Goal: Navigation & Orientation: Find specific page/section

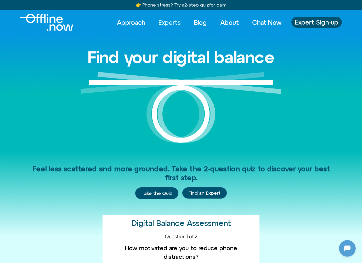
click at [174, 22] on link "Experts" at bounding box center [170, 22] width 32 height 11
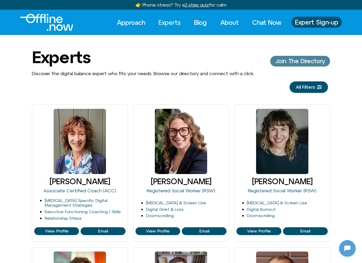
click at [283, 65] on link "Join The Directory" at bounding box center [300, 61] width 60 height 10
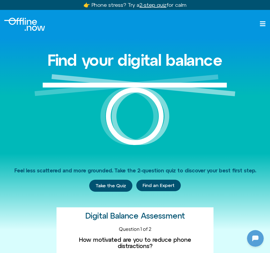
click at [263, 26] on icon "Open menu" at bounding box center [262, 23] width 5 height 5
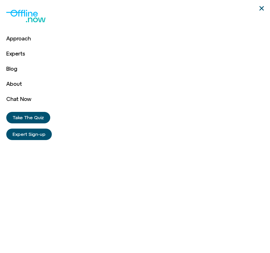
scroll to position [142, 0]
click at [47, 134] on link "Expert Sign-up" at bounding box center [28, 134] width 45 height 11
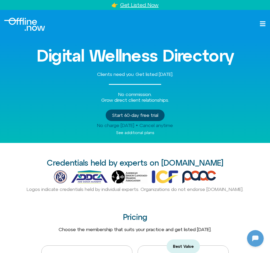
click at [259, 25] on icon at bounding box center [262, 24] width 6 height 6
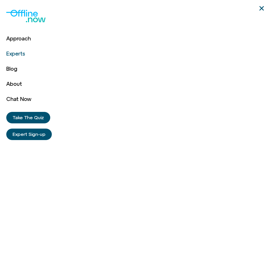
click at [19, 57] on link "Experts" at bounding box center [18, 53] width 25 height 15
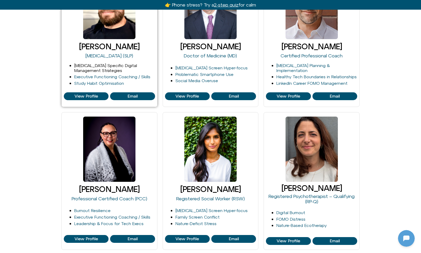
scroll to position [338, 0]
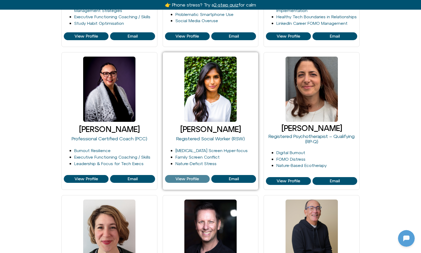
click at [189, 177] on span "View Profile" at bounding box center [187, 179] width 24 height 5
